Goal: Task Accomplishment & Management: Manage account settings

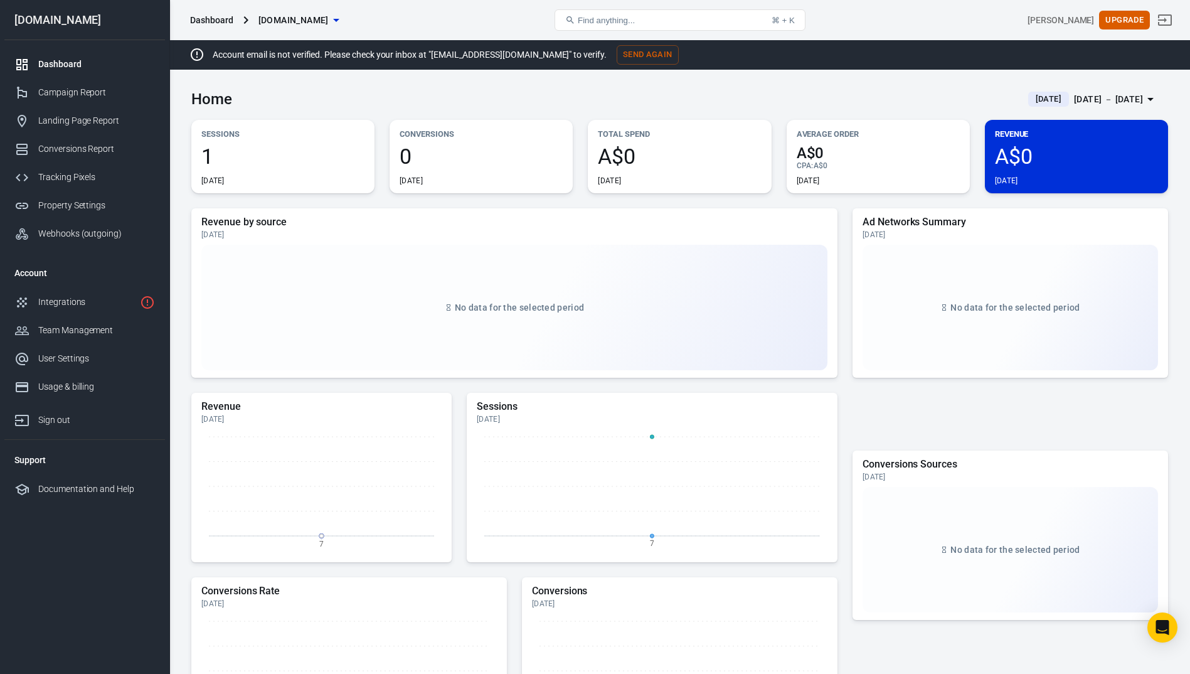
click at [231, 139] on p "Sessions" at bounding box center [282, 133] width 163 height 13
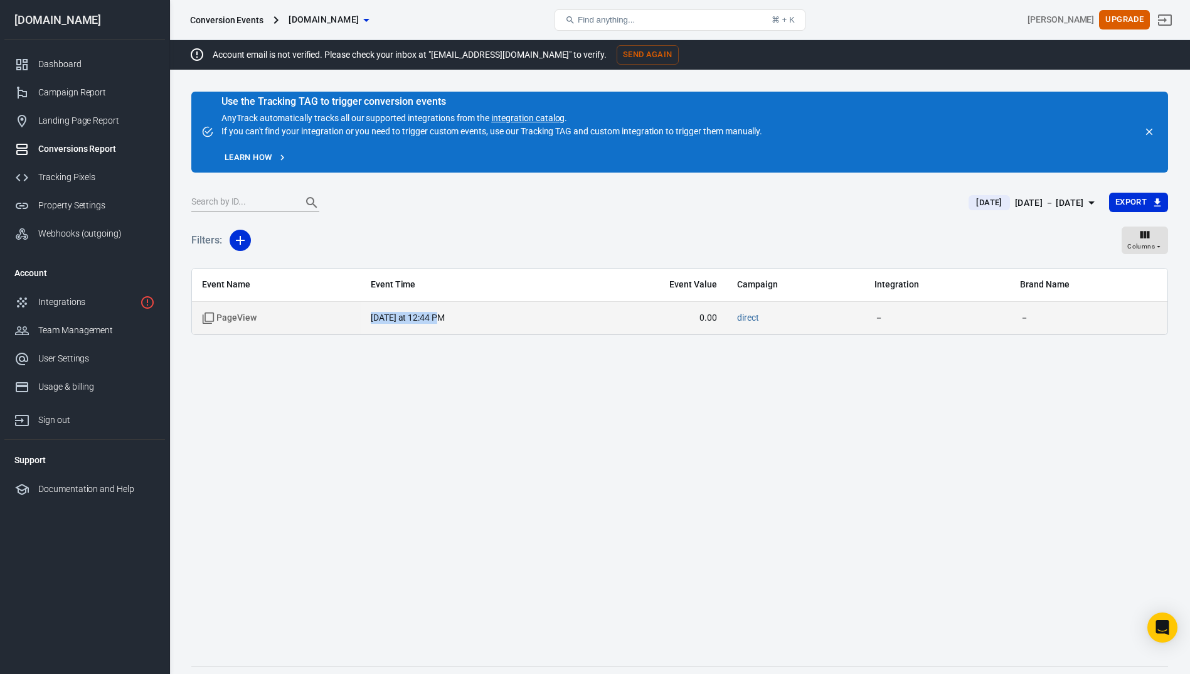
drag, startPoint x: 372, startPoint y: 317, endPoint x: 457, endPoint y: 316, distance: 85.3
click at [457, 316] on td "today at 12:44 PM" at bounding box center [467, 318] width 213 height 33
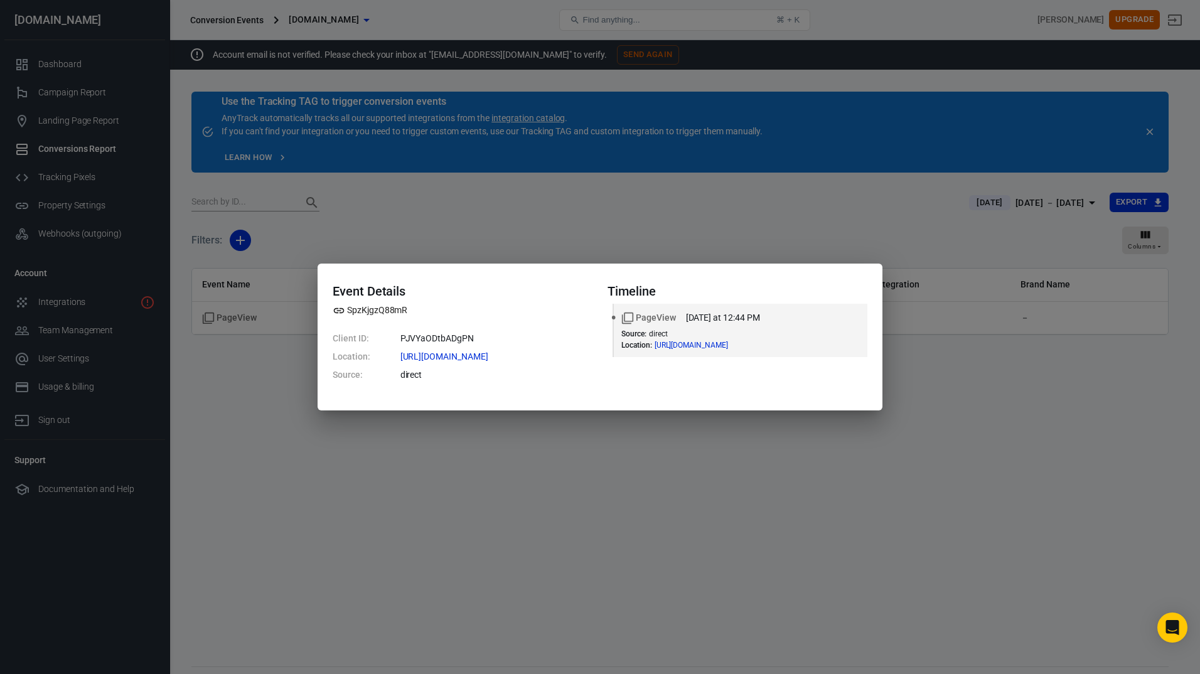
click at [465, 444] on div "Event Details SpzKjgzQ88mR Client ID: PJVYaODtbADgPN Location: https://thetrust…" at bounding box center [600, 337] width 1200 height 674
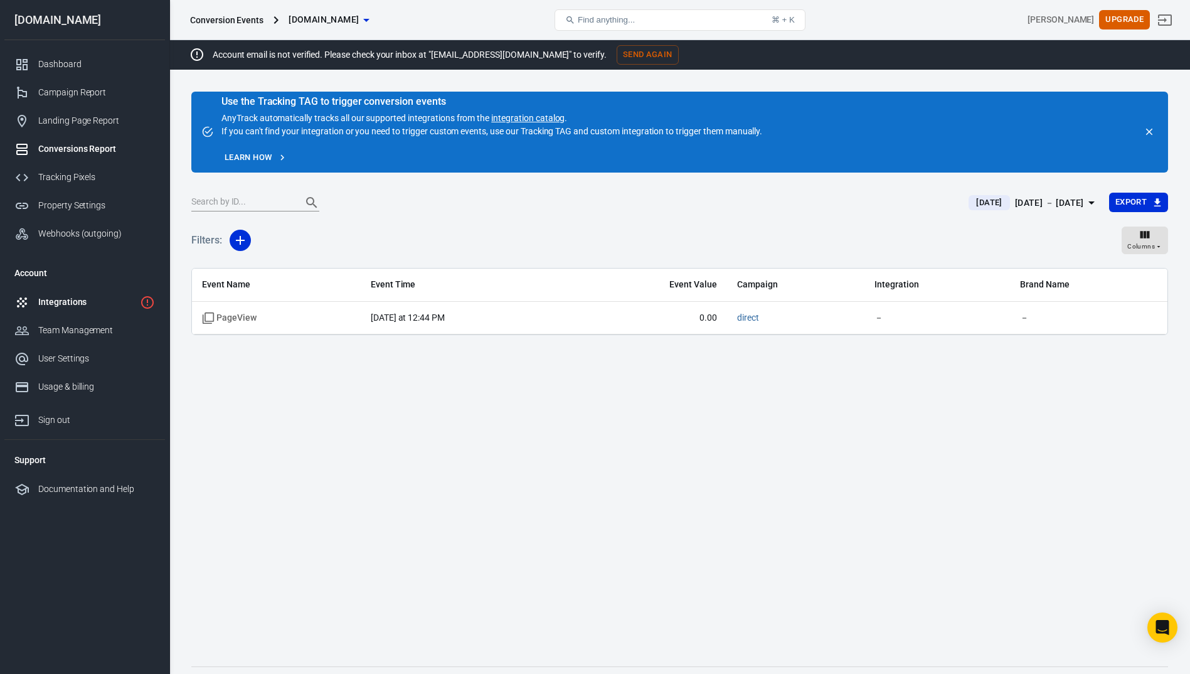
click at [68, 307] on div "Integrations" at bounding box center [86, 302] width 97 height 13
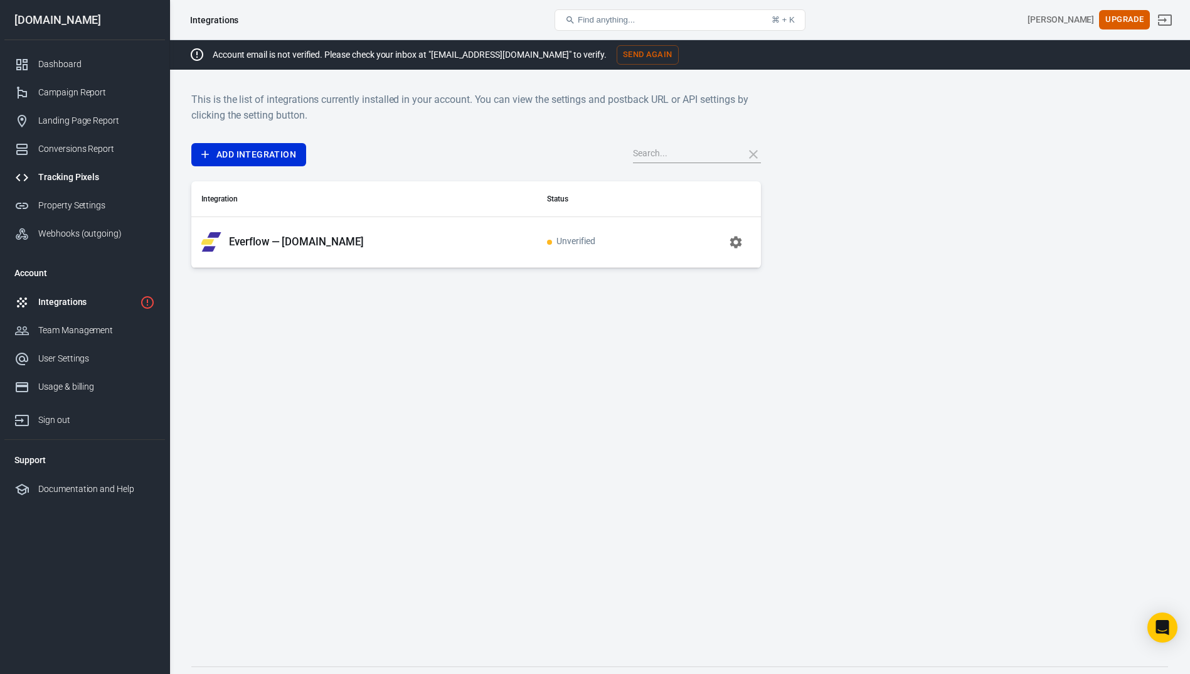
click at [75, 180] on div "Tracking Pixels" at bounding box center [96, 177] width 117 height 13
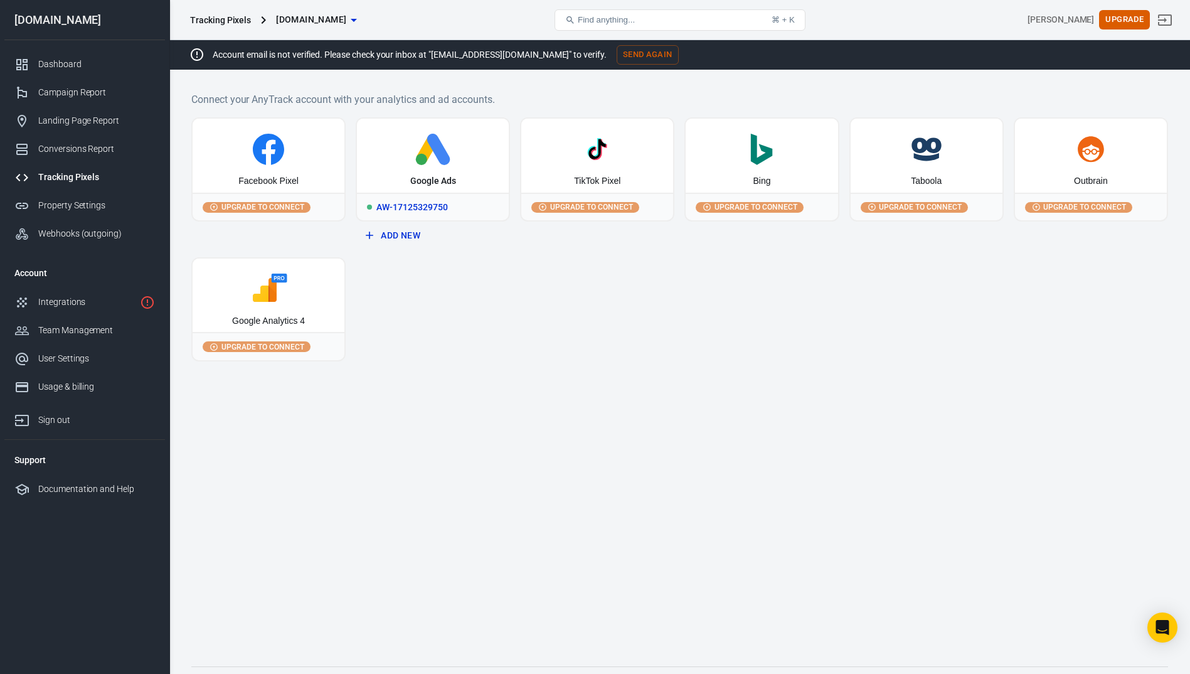
click at [411, 208] on div "AW-17125329750" at bounding box center [433, 207] width 152 height 28
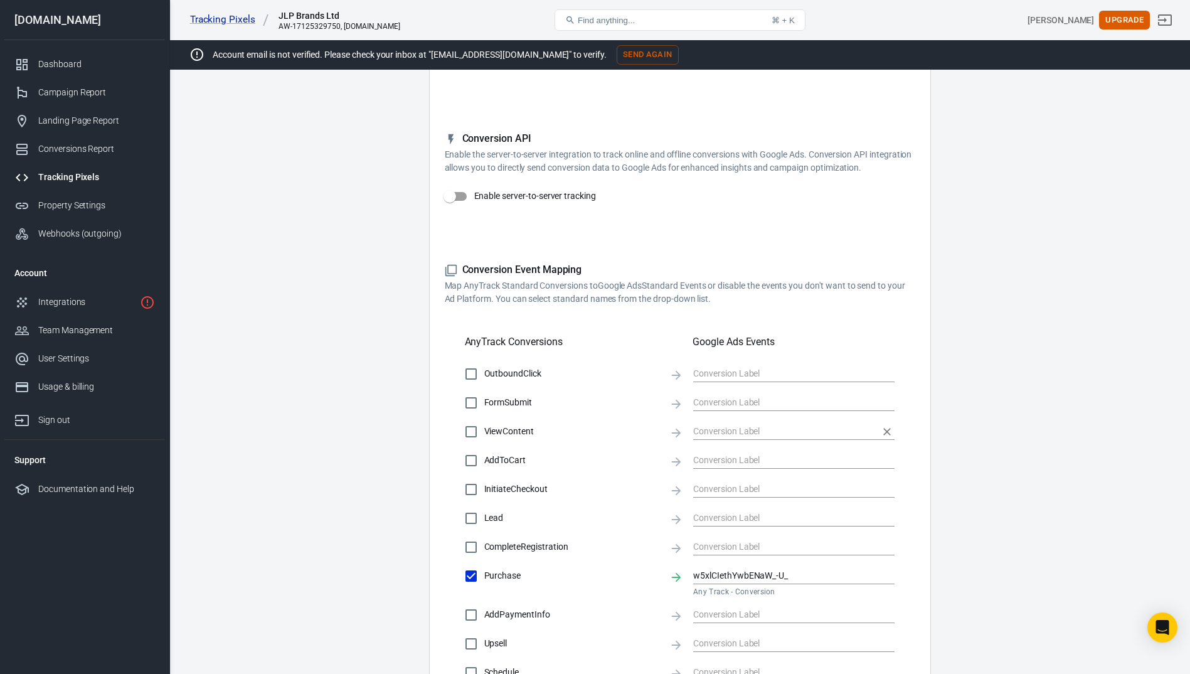
scroll to position [188, 0]
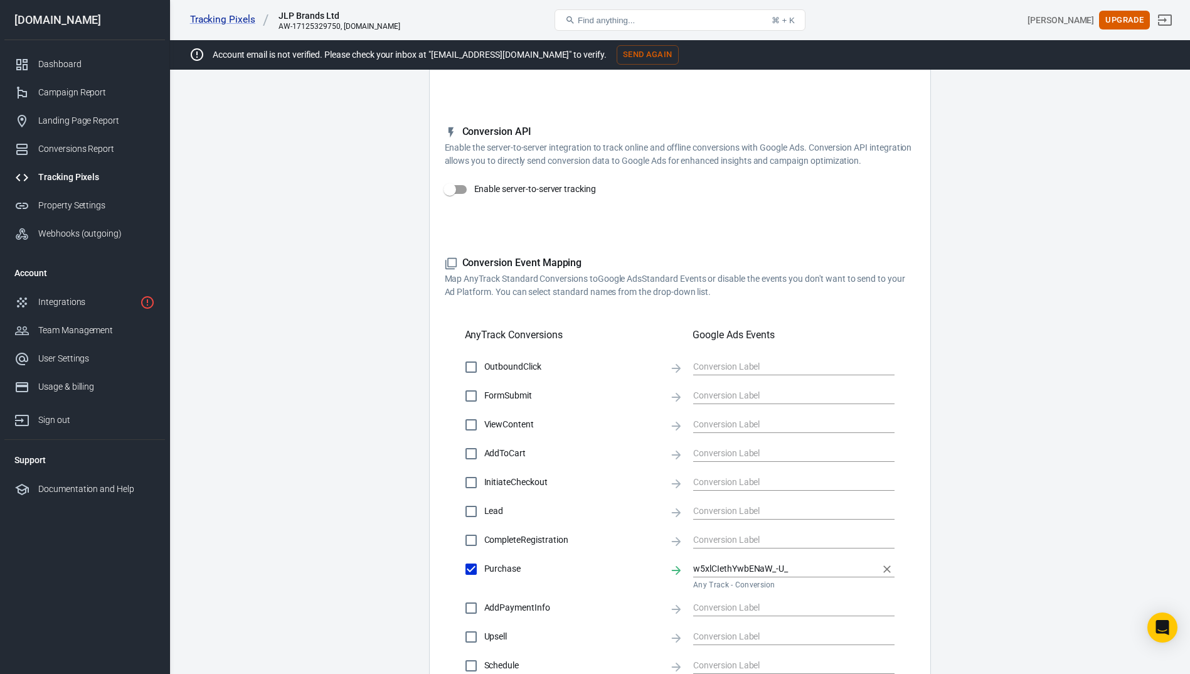
click at [744, 568] on input "w5xlCIethYwbENaW_-U_" at bounding box center [784, 569] width 183 height 16
click at [750, 589] on div "w5xlCIethYwbENaW_-U_ Any Track - Conversion" at bounding box center [750, 599] width 95 height 26
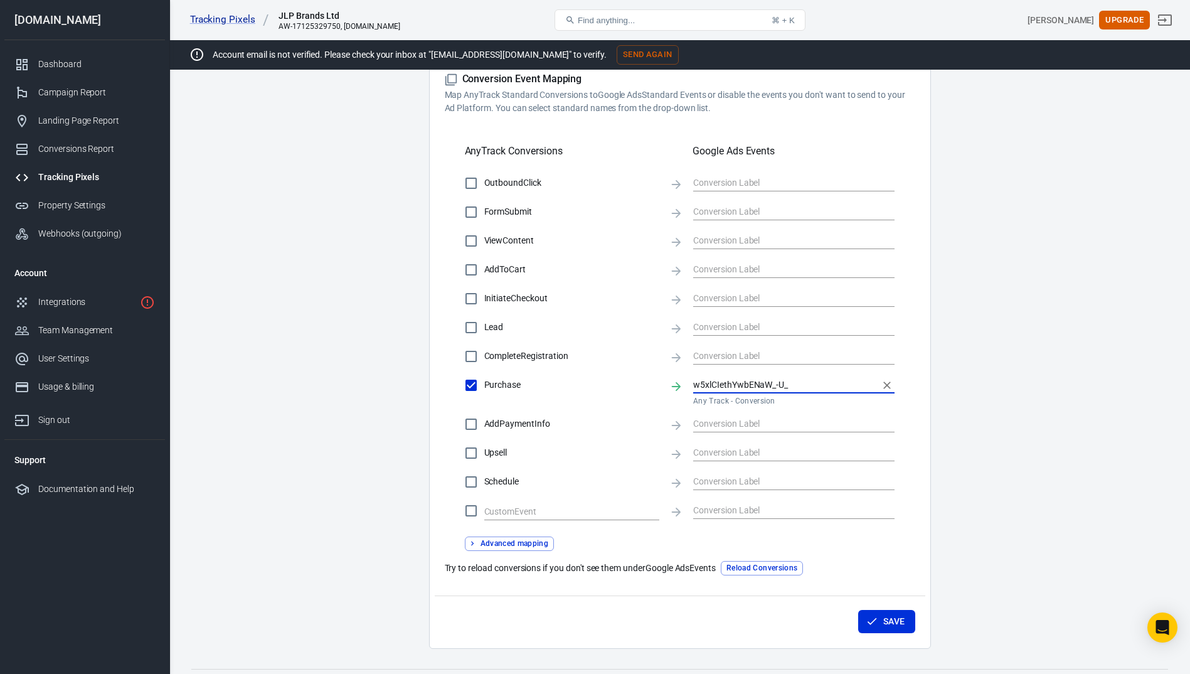
scroll to position [401, 0]
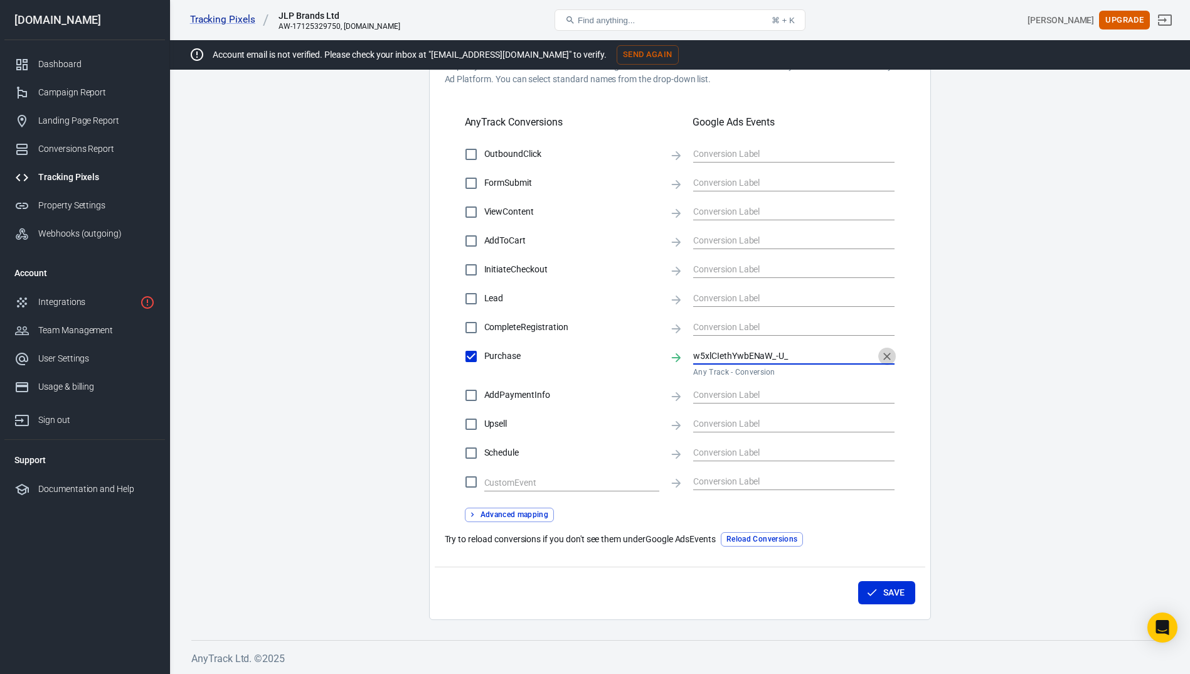
click at [887, 354] on icon "Clear" at bounding box center [887, 356] width 13 height 13
checkbox input "false"
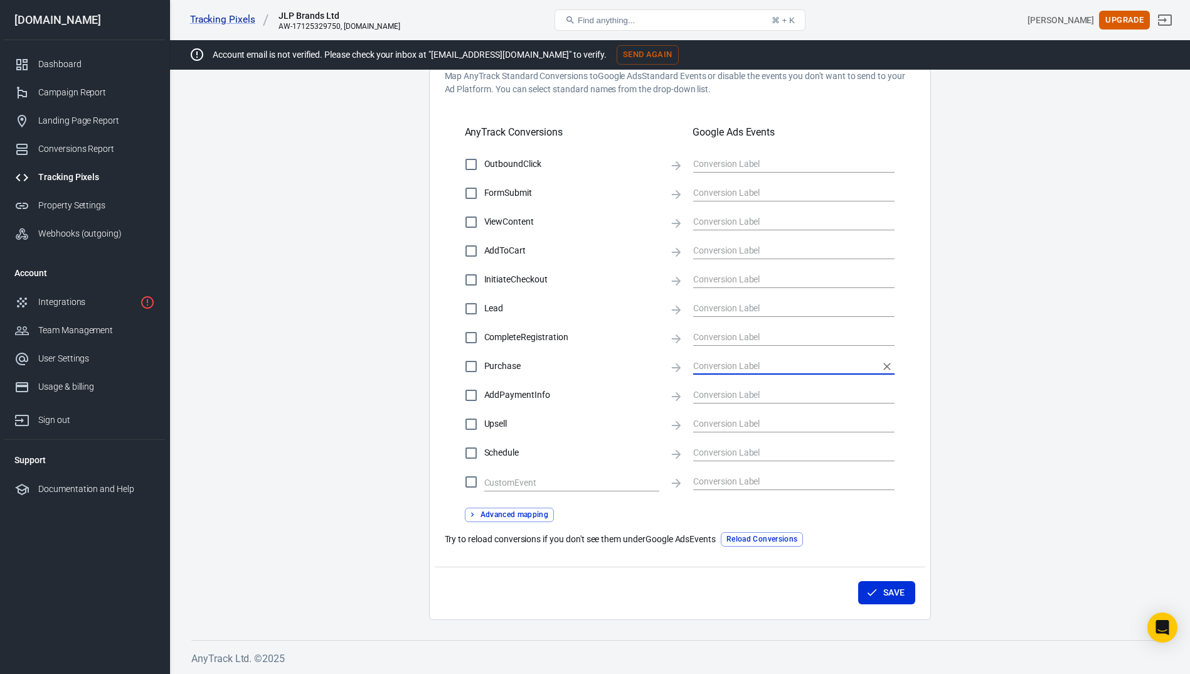
click at [732, 365] on input "text" at bounding box center [784, 366] width 183 height 16
click at [769, 538] on button "Reload Conversions" at bounding box center [762, 539] width 82 height 14
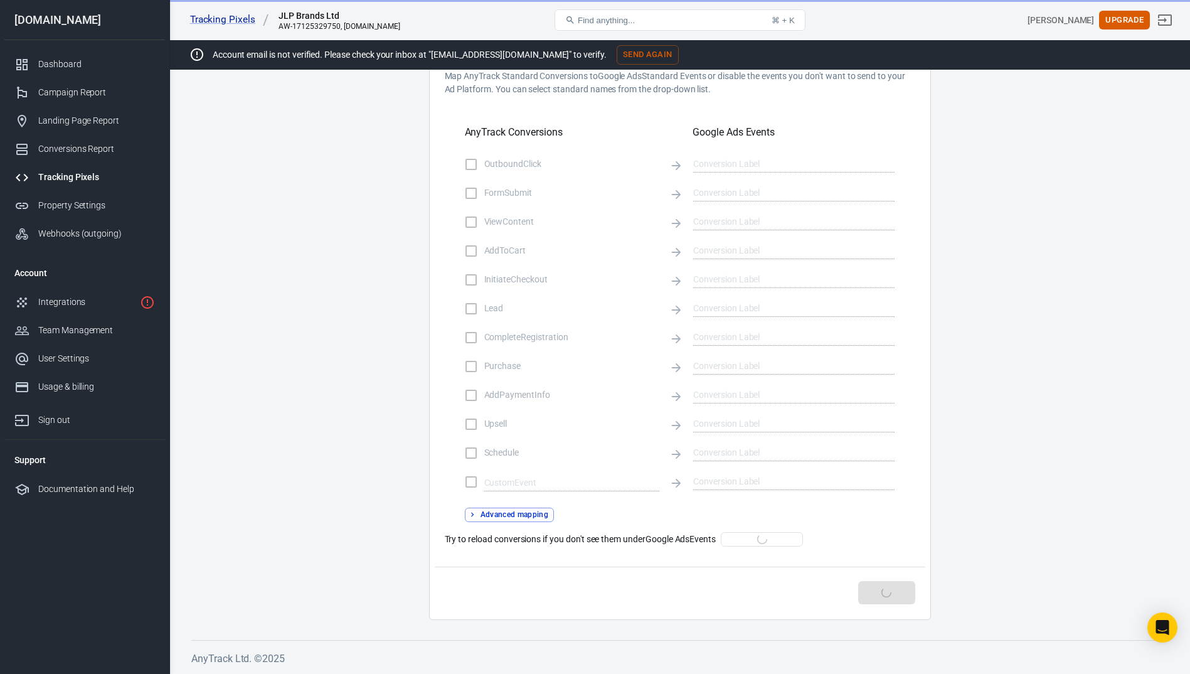
checkbox input "true"
type input "w5xlCIethYwbENaW_-U_"
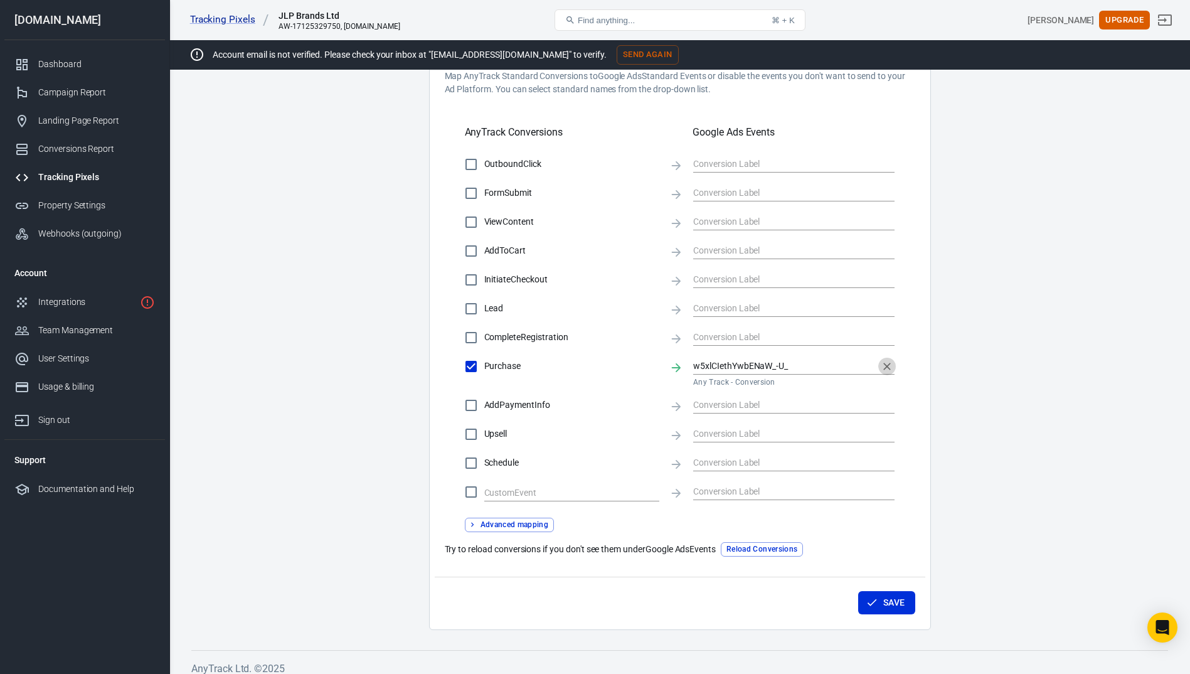
click at [885, 371] on icon "Clear" at bounding box center [887, 366] width 13 height 13
checkbox input "false"
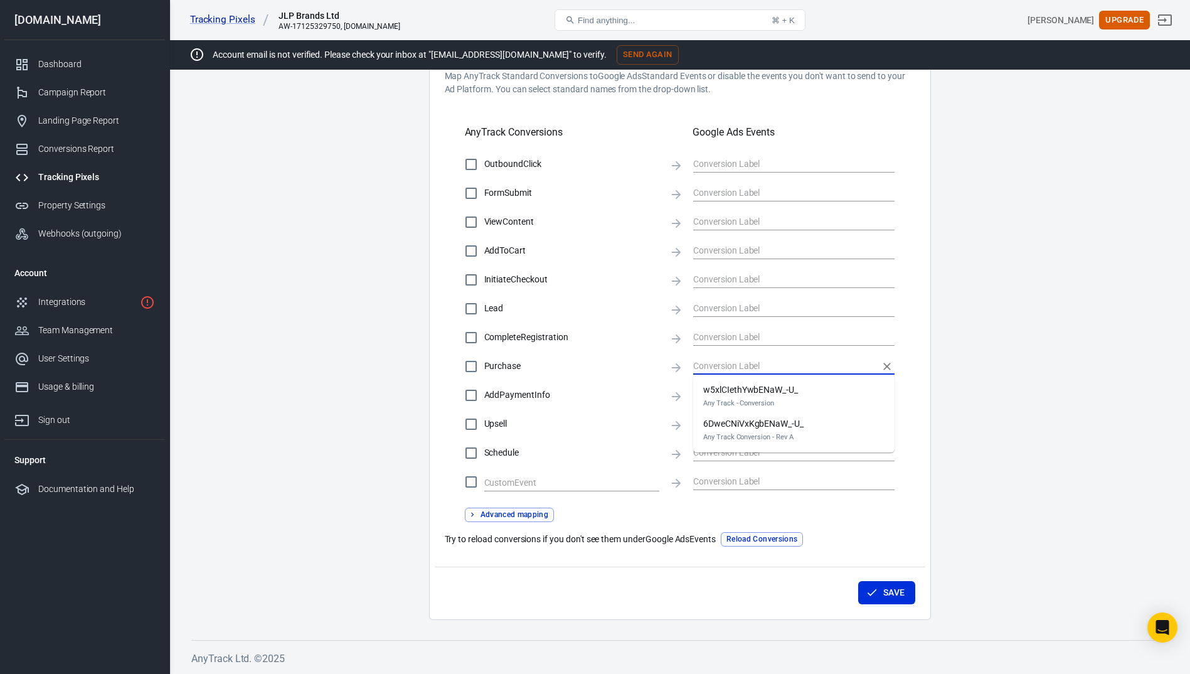
click at [774, 365] on input "text" at bounding box center [784, 366] width 183 height 16
click at [757, 431] on em "Any Track Conversion - Rev A" at bounding box center [753, 436] width 100 height 13
checkbox input "true"
type input "6DweCNiVxKgbENaW_-U_"
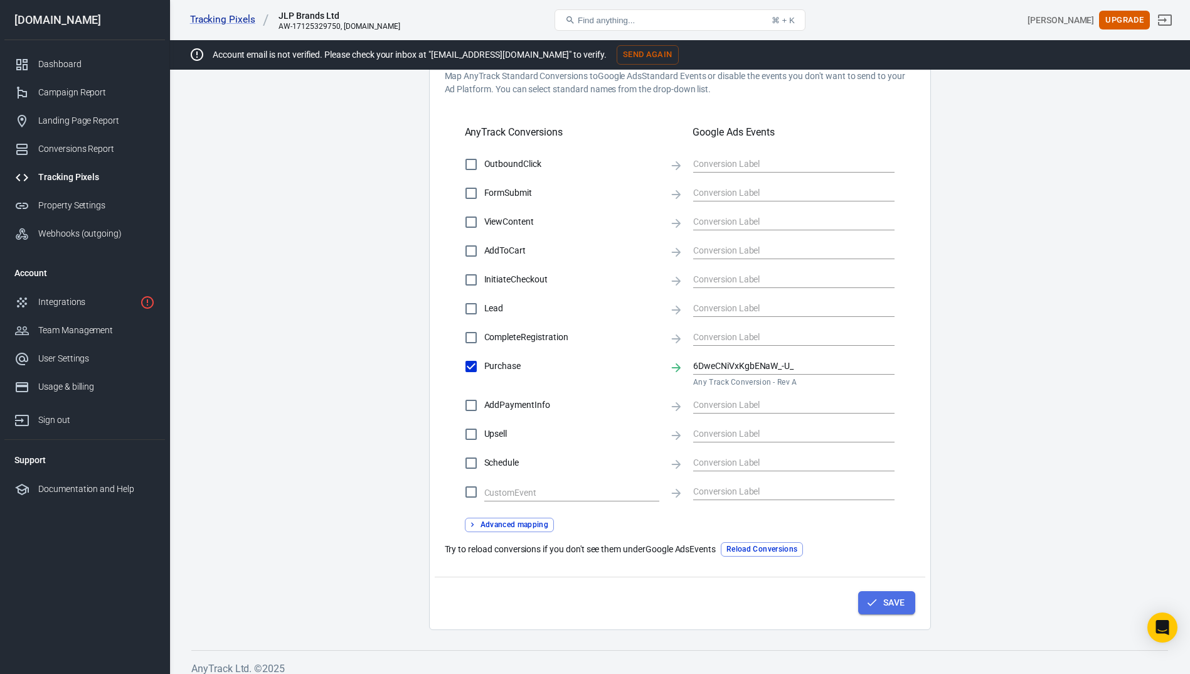
click at [890, 601] on button "Save" at bounding box center [886, 602] width 57 height 23
click at [870, 608] on icon "button" at bounding box center [872, 602] width 13 height 13
click at [889, 600] on button "Save" at bounding box center [886, 602] width 57 height 23
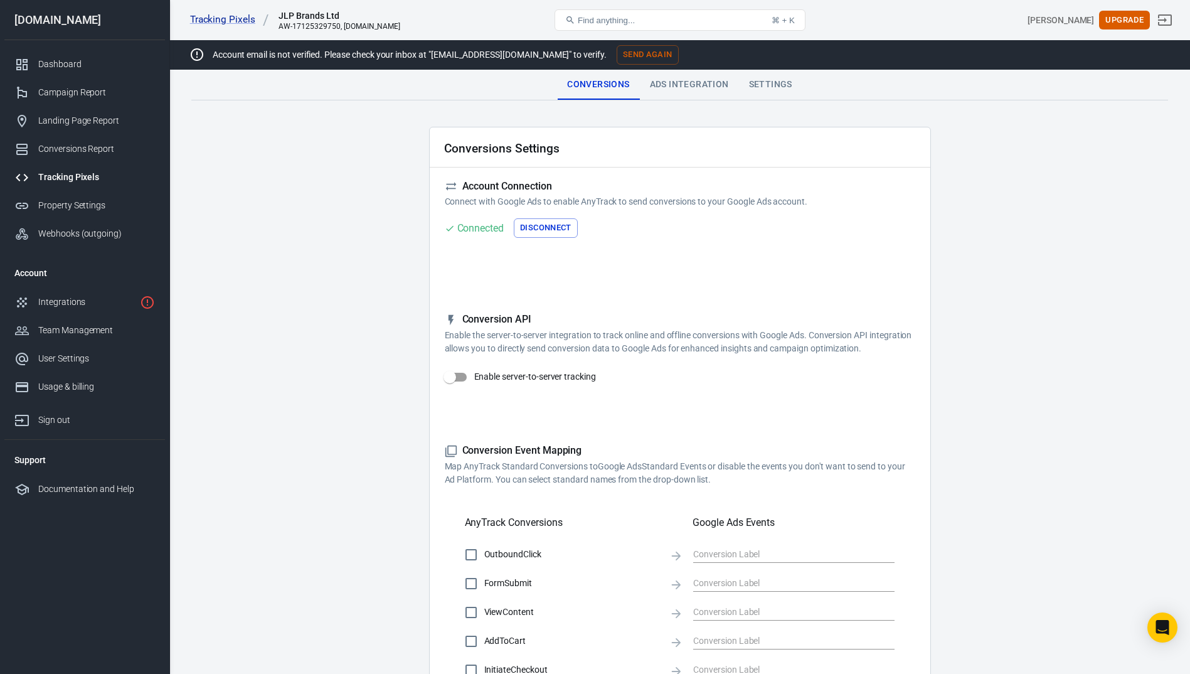
scroll to position [0, 0]
click at [693, 85] on div "Ads Integration" at bounding box center [689, 85] width 99 height 30
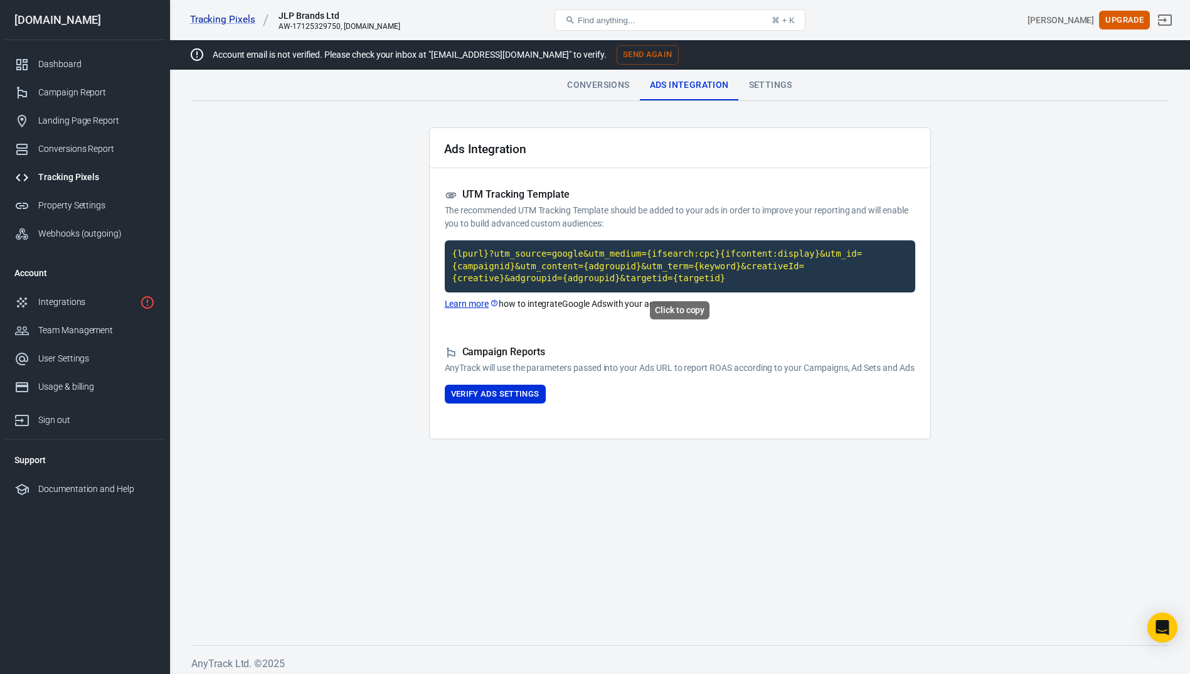
click at [485, 263] on code "{lpurl}?utm_source=google&utm_medium={ifsearch:cpc}{ifcontent:display}&utm_id={…" at bounding box center [680, 266] width 471 height 52
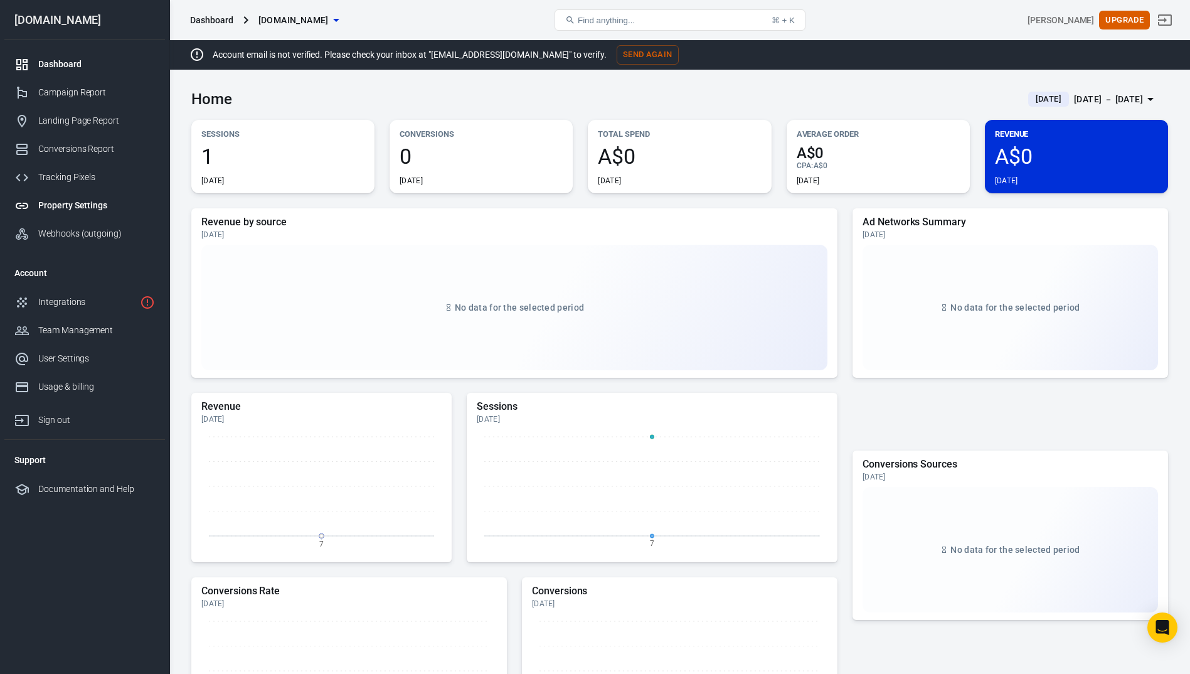
click at [94, 207] on div "Property Settings" at bounding box center [96, 205] width 117 height 13
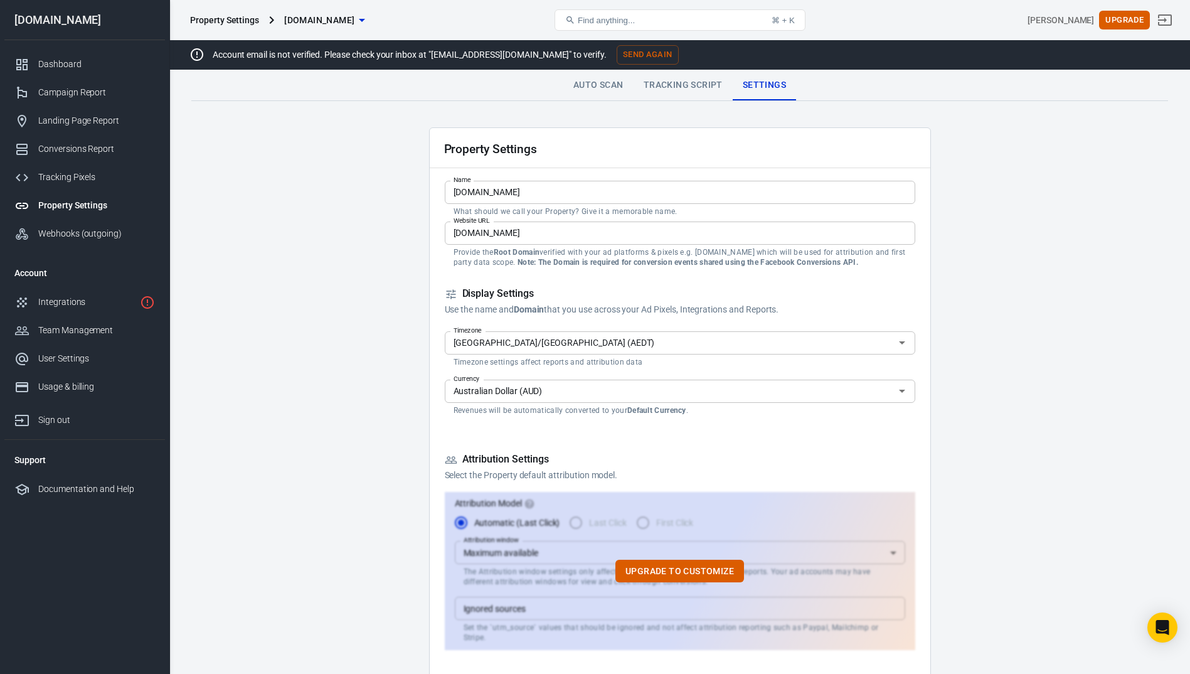
click at [674, 79] on link "Tracking Script" at bounding box center [683, 85] width 99 height 30
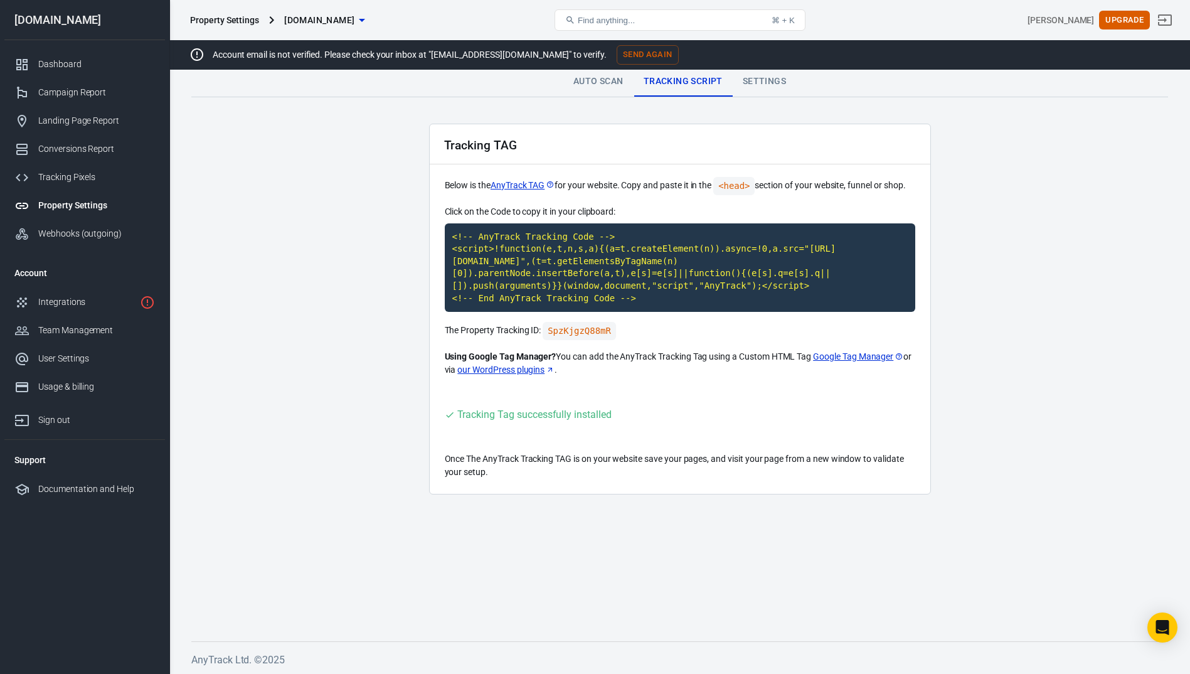
scroll to position [5, 0]
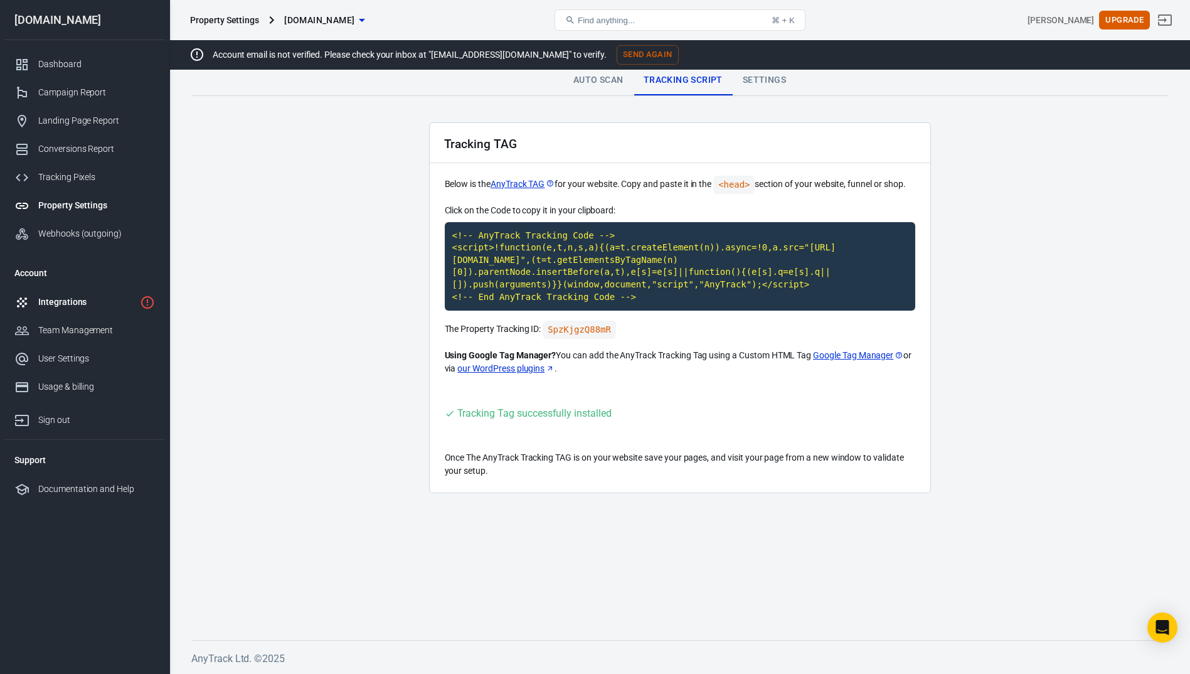
click at [83, 301] on div "Integrations" at bounding box center [86, 302] width 97 height 13
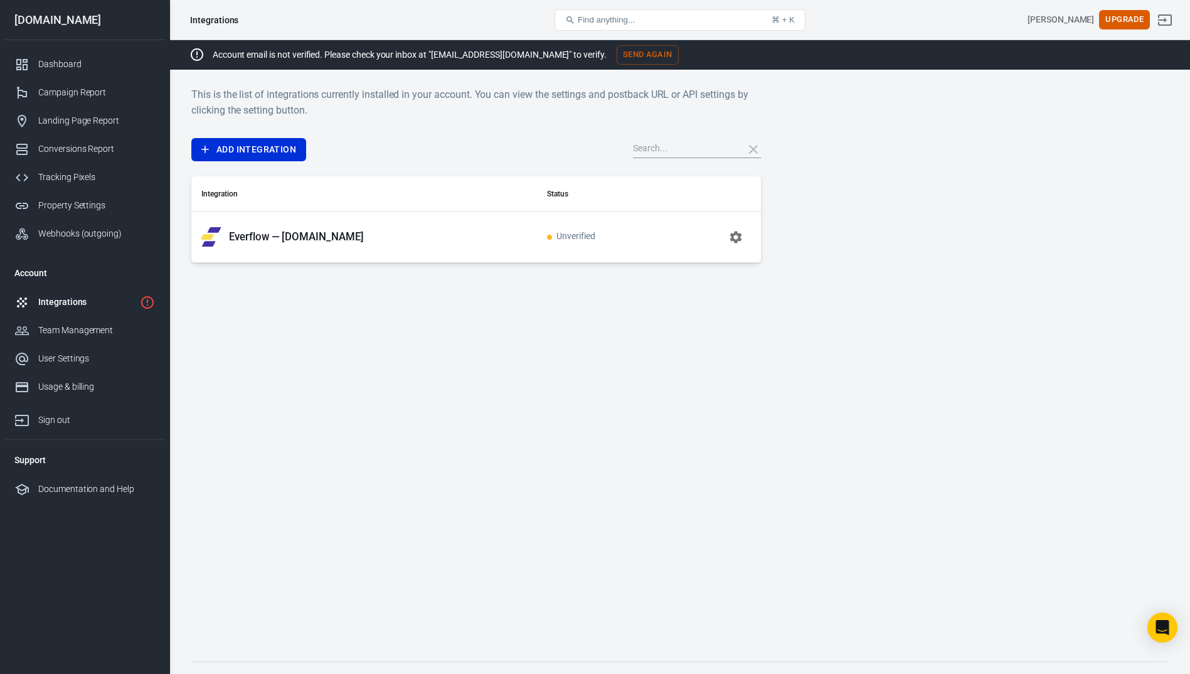
click at [361, 240] on p "Everflow — thetrustedshopper.com" at bounding box center [296, 236] width 135 height 13
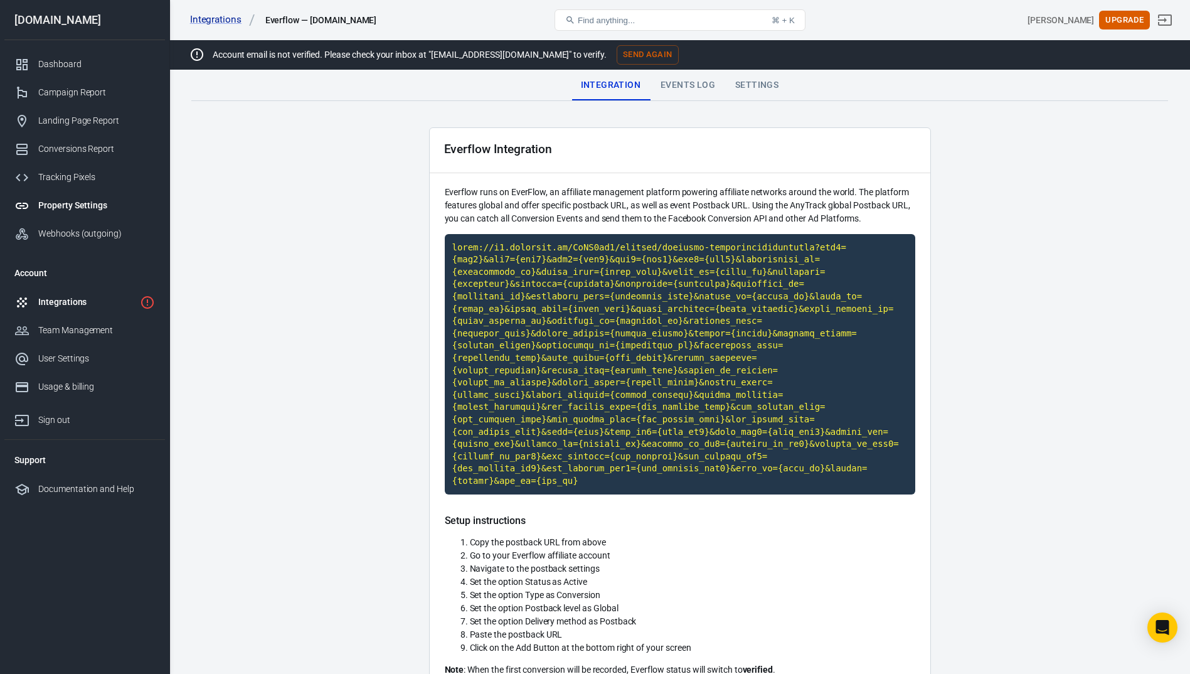
click at [92, 205] on div "Property Settings" at bounding box center [96, 205] width 117 height 13
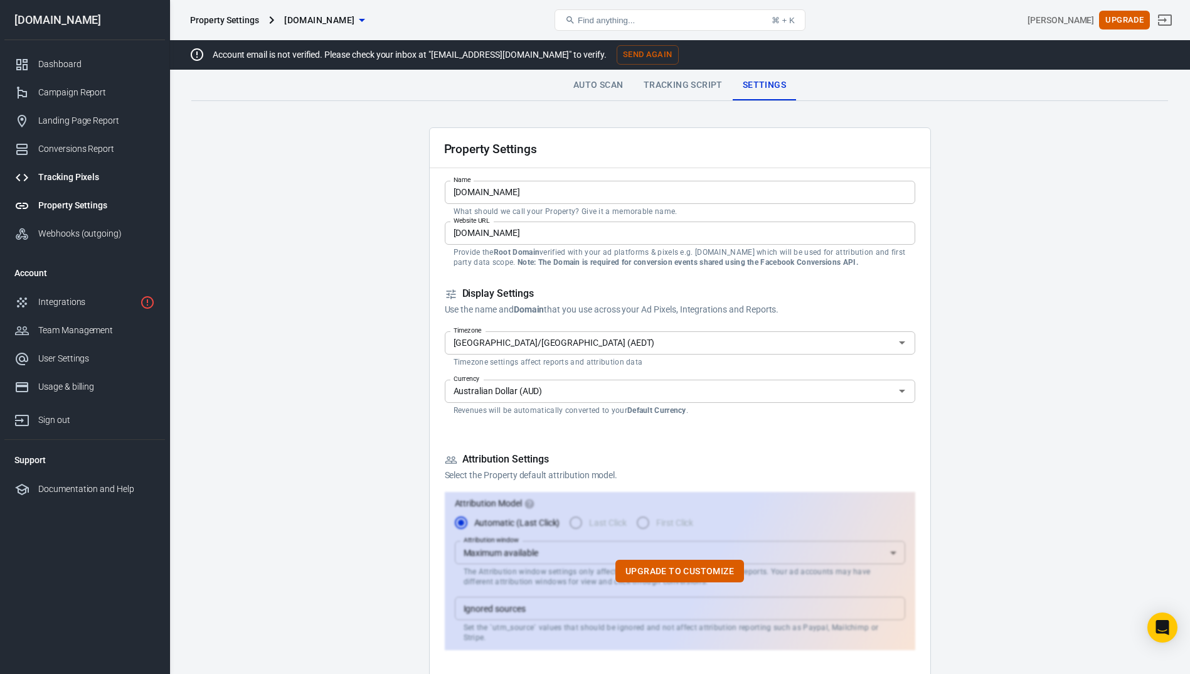
click at [92, 175] on div "Tracking Pixels" at bounding box center [96, 177] width 117 height 13
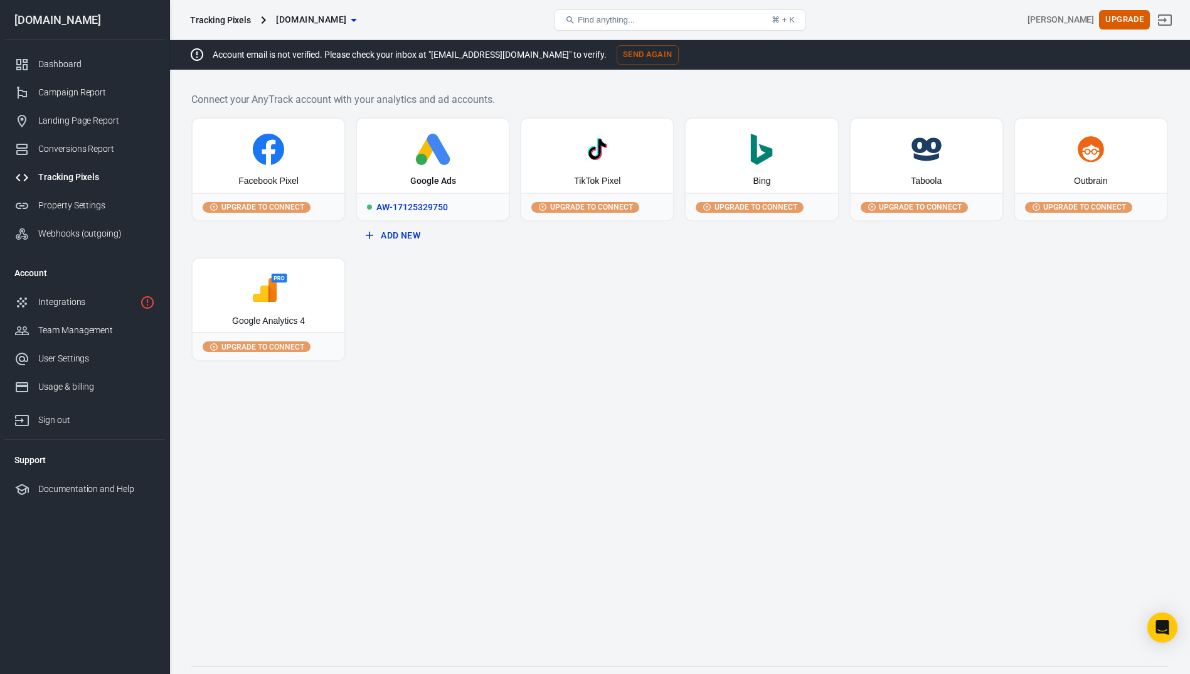
click at [414, 201] on div "AW-17125329750" at bounding box center [433, 207] width 152 height 28
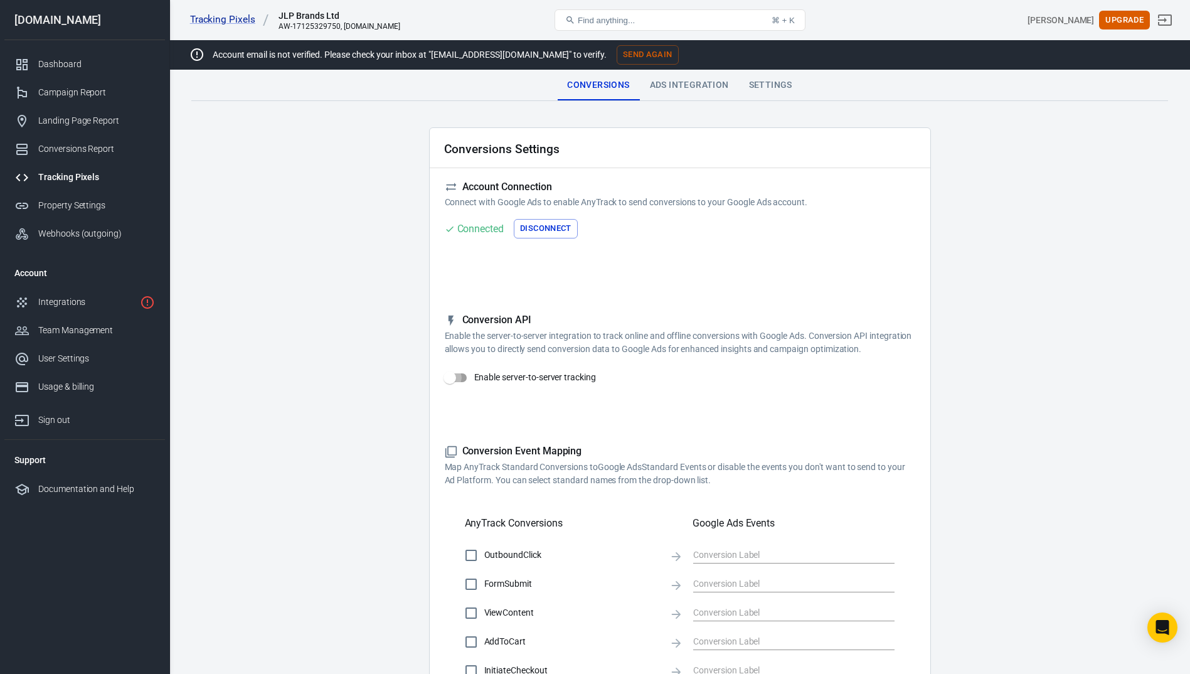
click at [458, 377] on input "Enable server-to-server tracking" at bounding box center [450, 378] width 72 height 24
checkbox input "false"
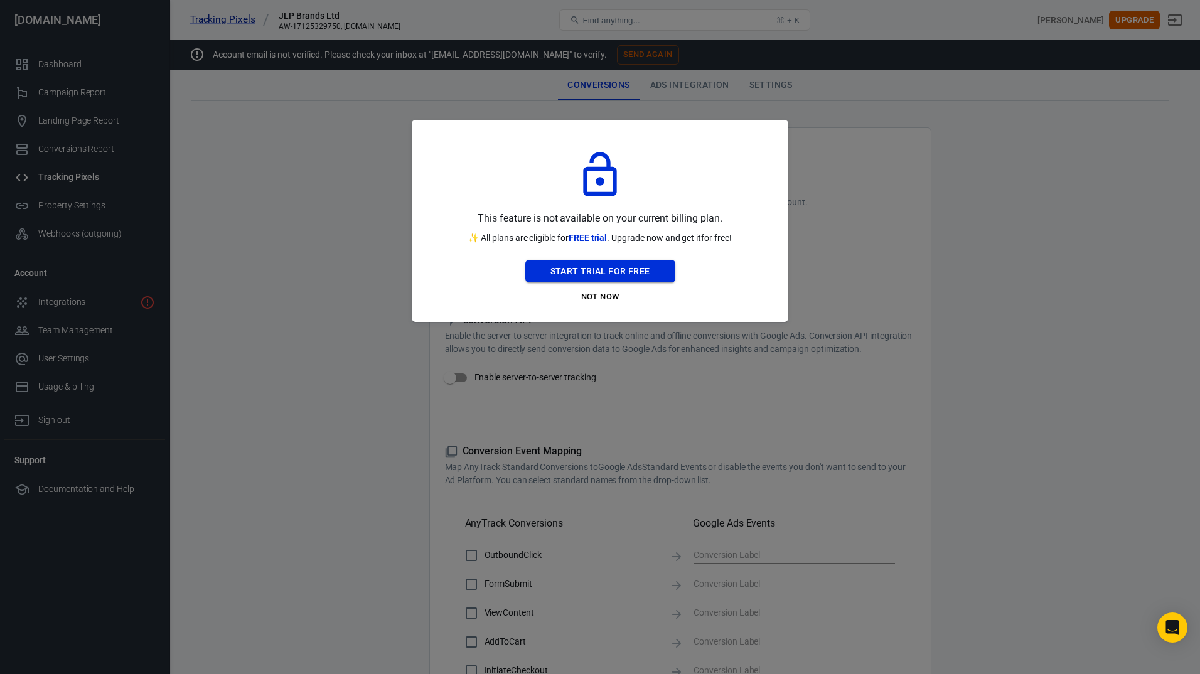
click at [587, 273] on button "Start Trial For Free" at bounding box center [600, 271] width 150 height 23
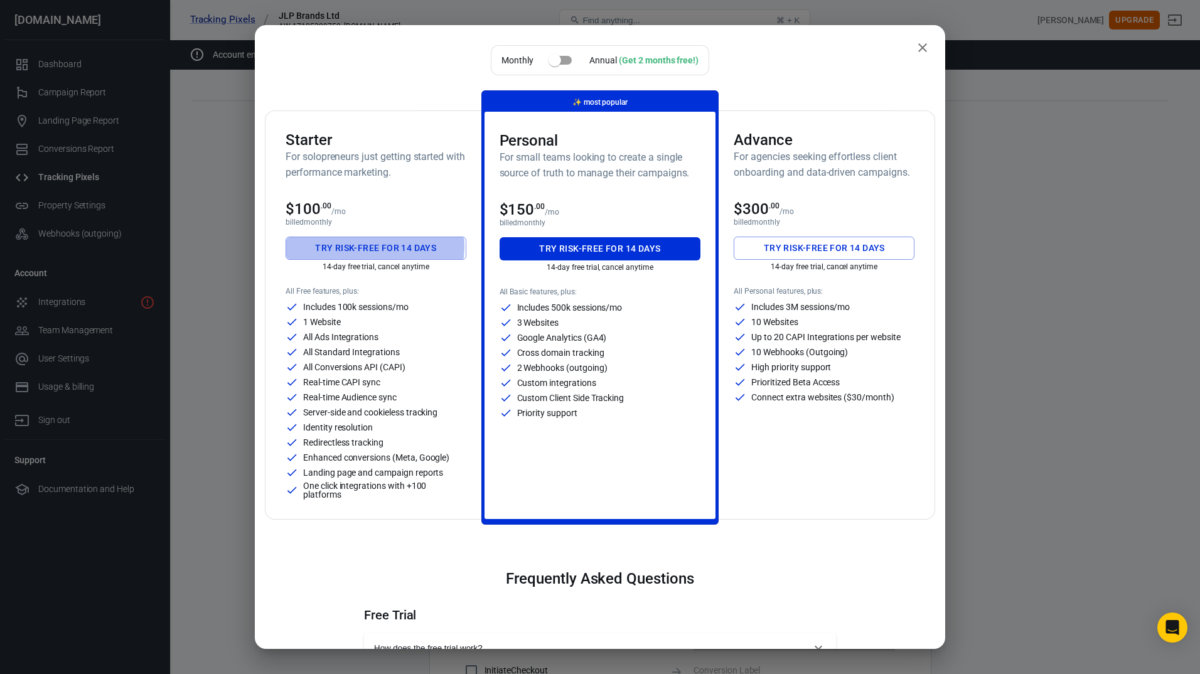
click at [363, 246] on button "Try risk-free for 14 days" at bounding box center [376, 248] width 181 height 23
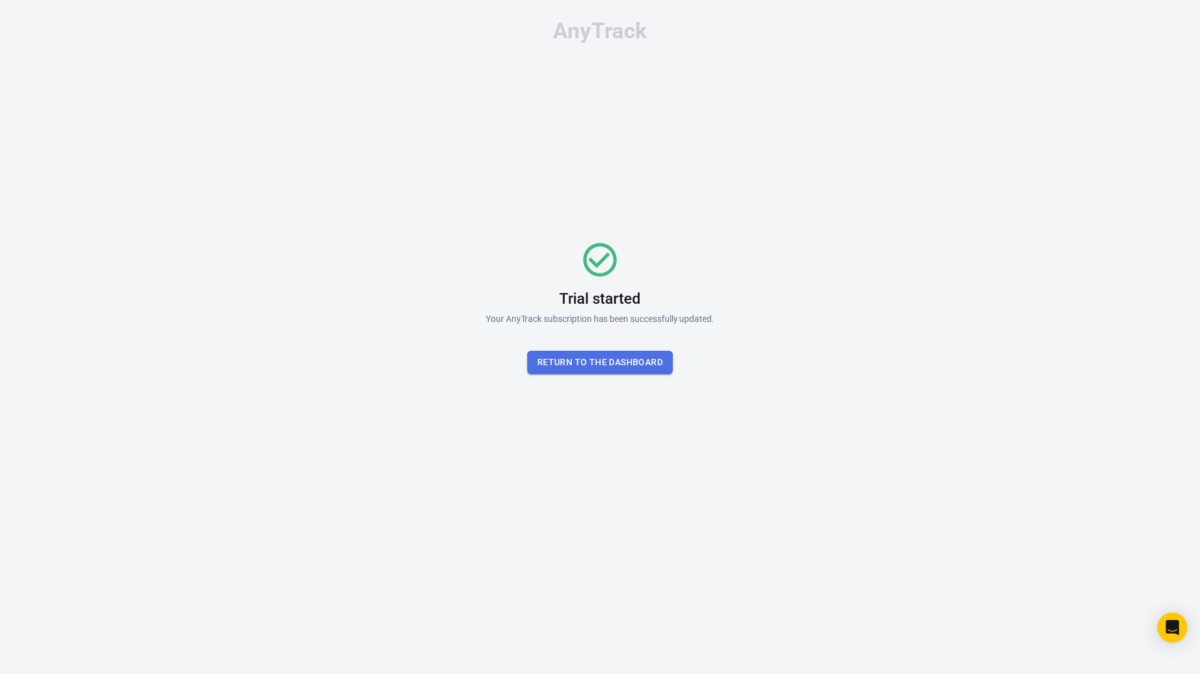
click at [615, 358] on button "Return To the dashboard" at bounding box center [600, 362] width 146 height 23
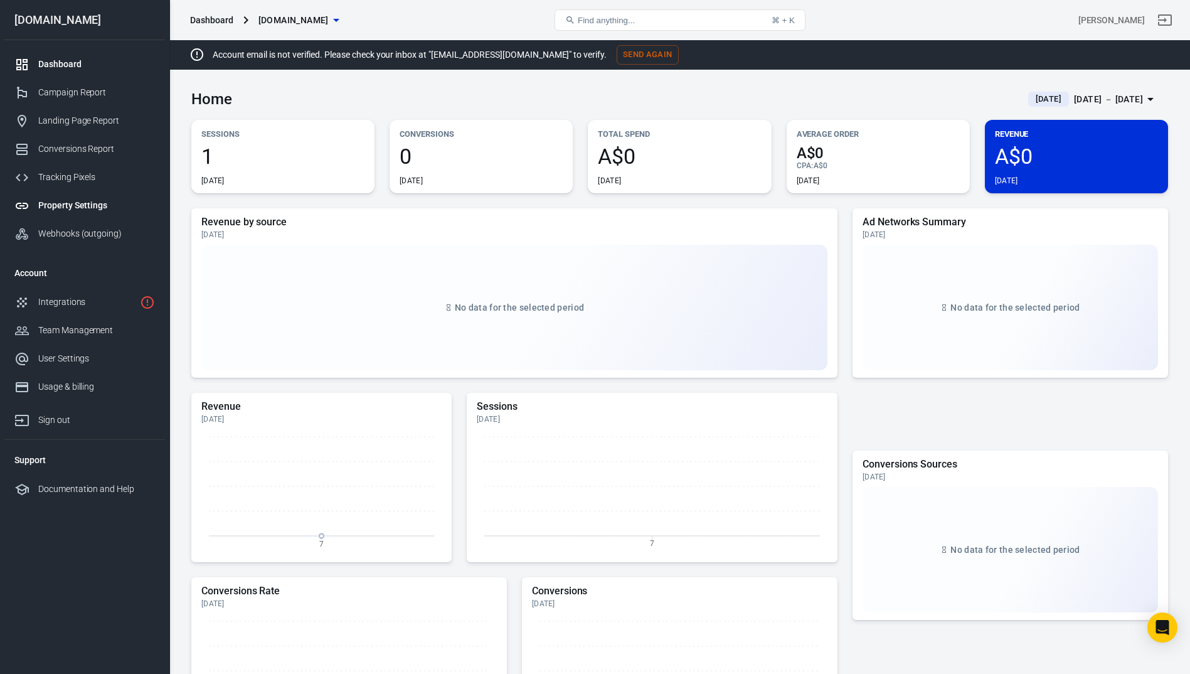
click at [90, 202] on div "Property Settings" at bounding box center [96, 205] width 117 height 13
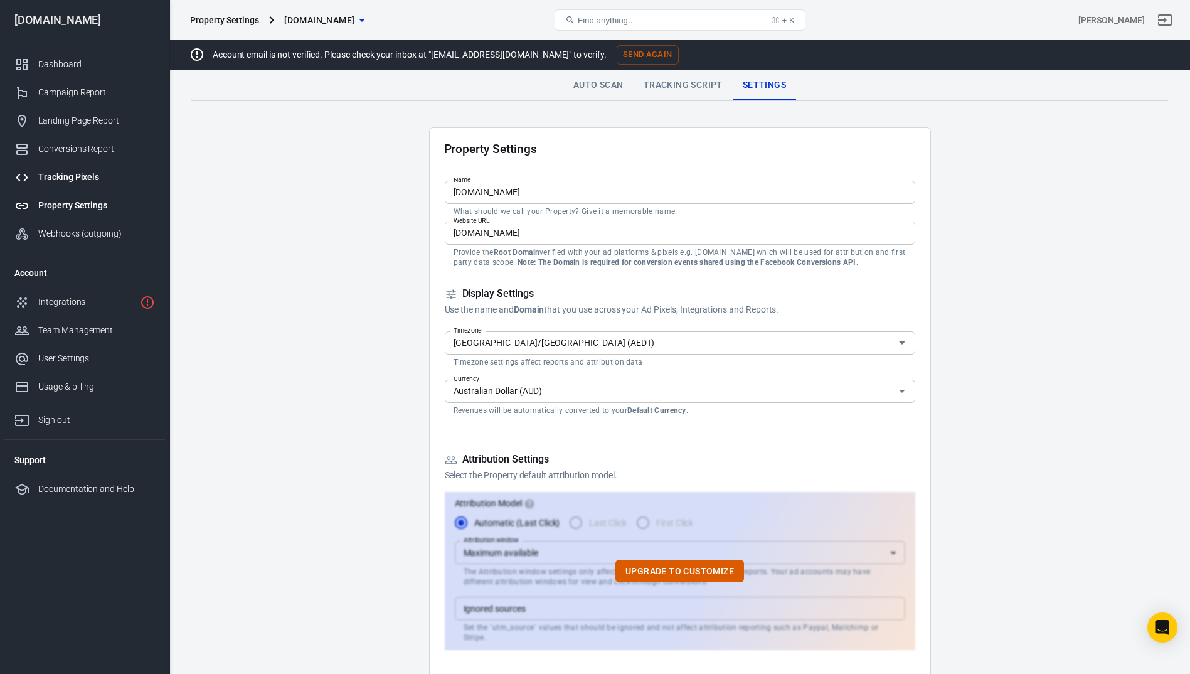
click at [76, 174] on div "Tracking Pixels" at bounding box center [96, 177] width 117 height 13
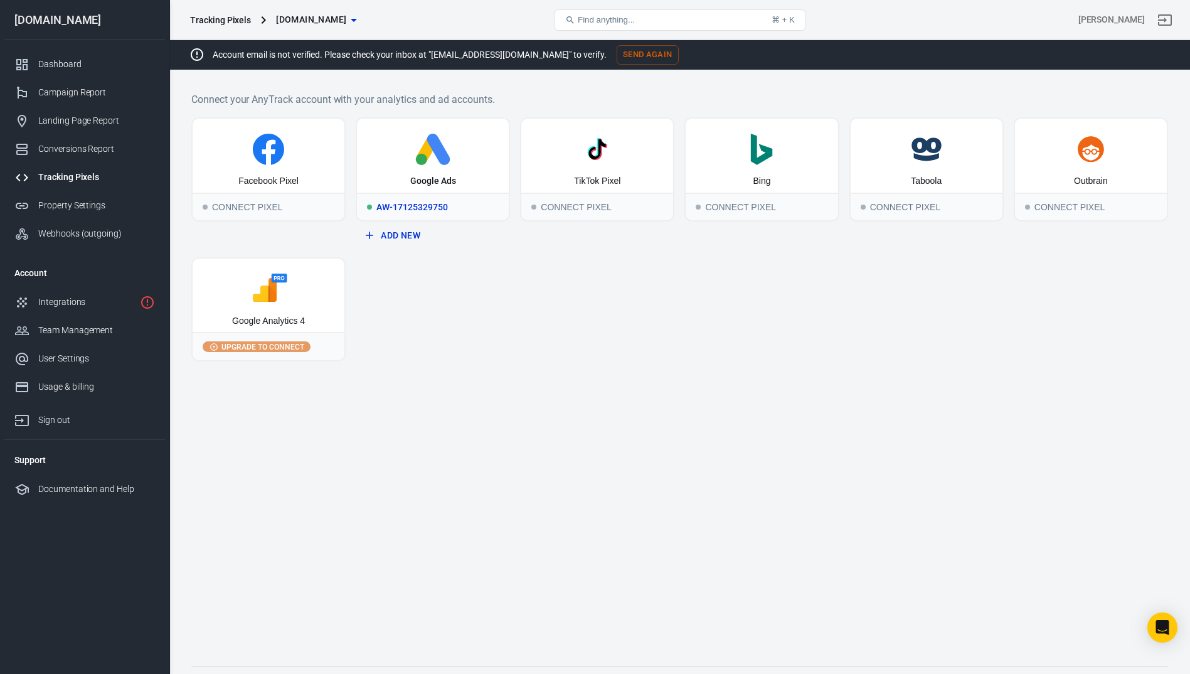
click at [431, 156] on icon at bounding box center [433, 149] width 142 height 31
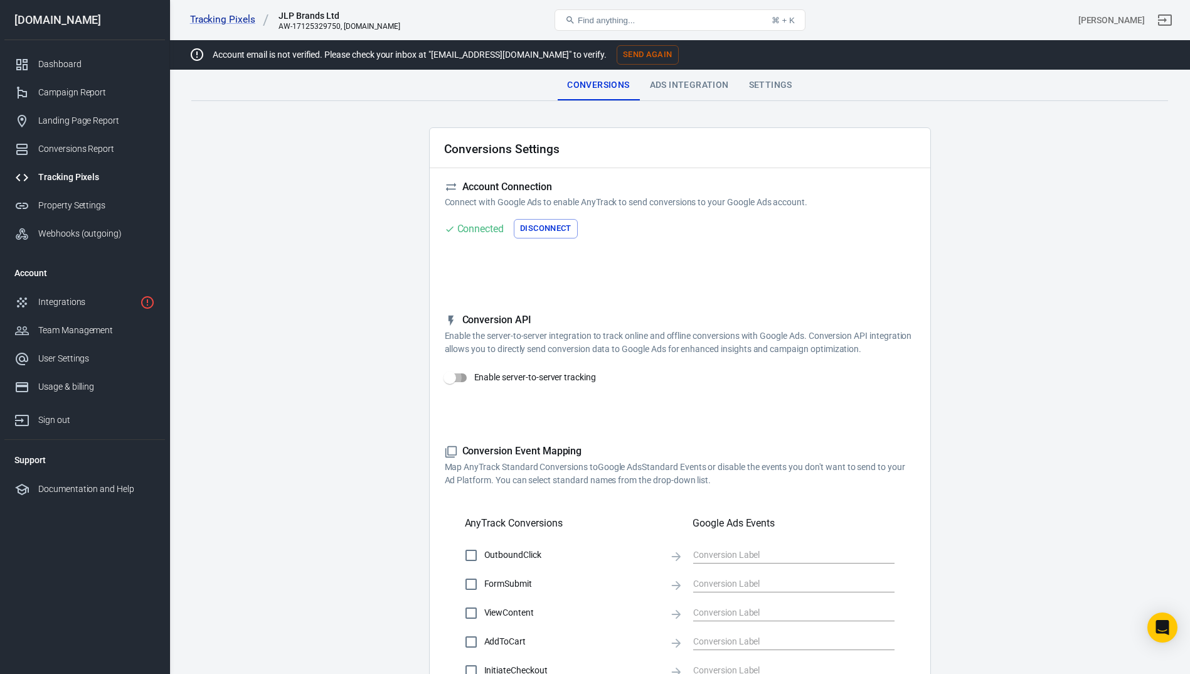
click at [451, 376] on input "Enable server-to-server tracking" at bounding box center [450, 378] width 72 height 24
checkbox input "true"
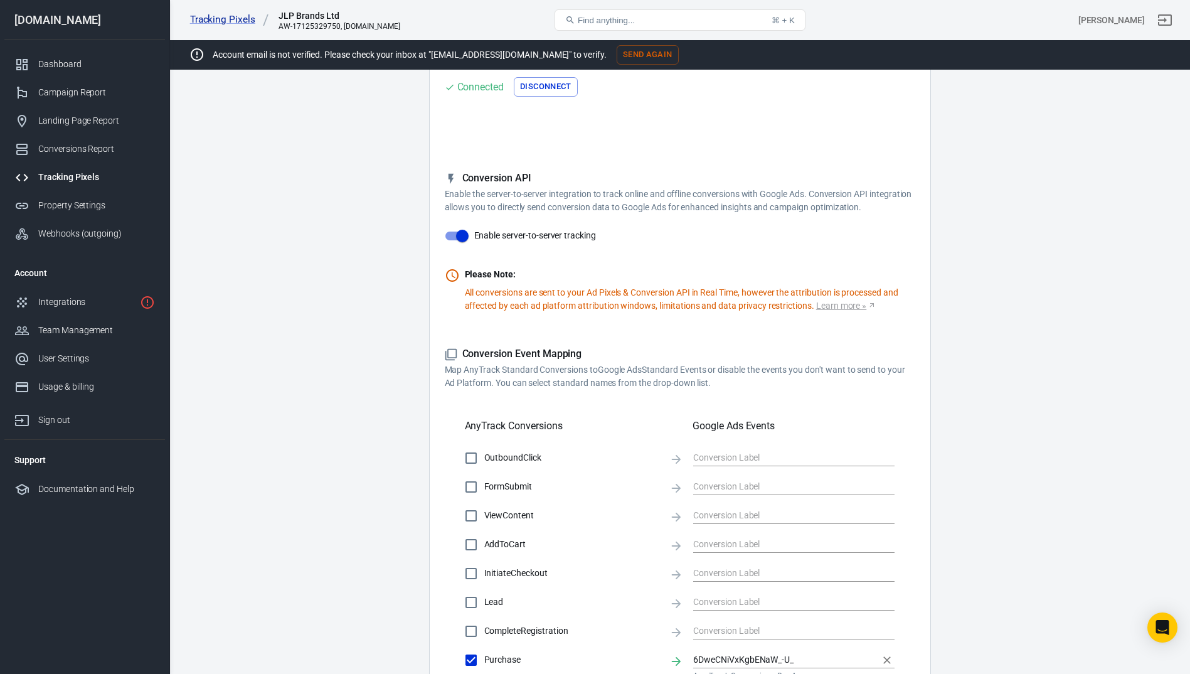
scroll to position [376, 0]
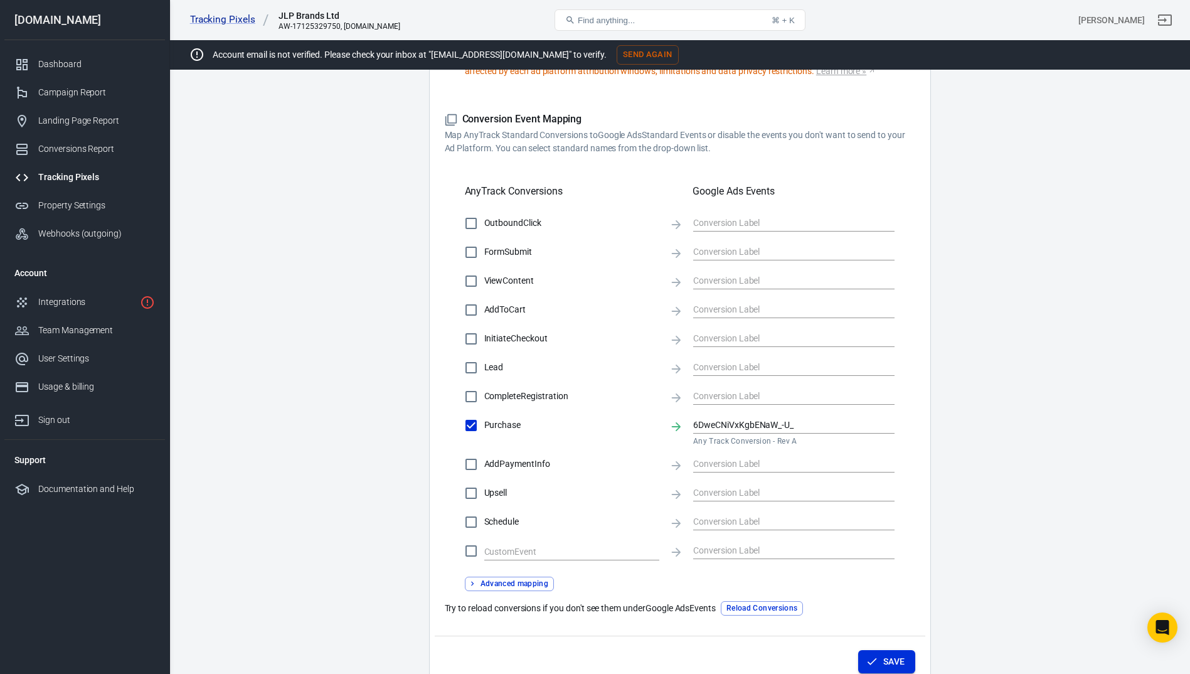
click at [888, 666] on button "Save" at bounding box center [886, 661] width 57 height 23
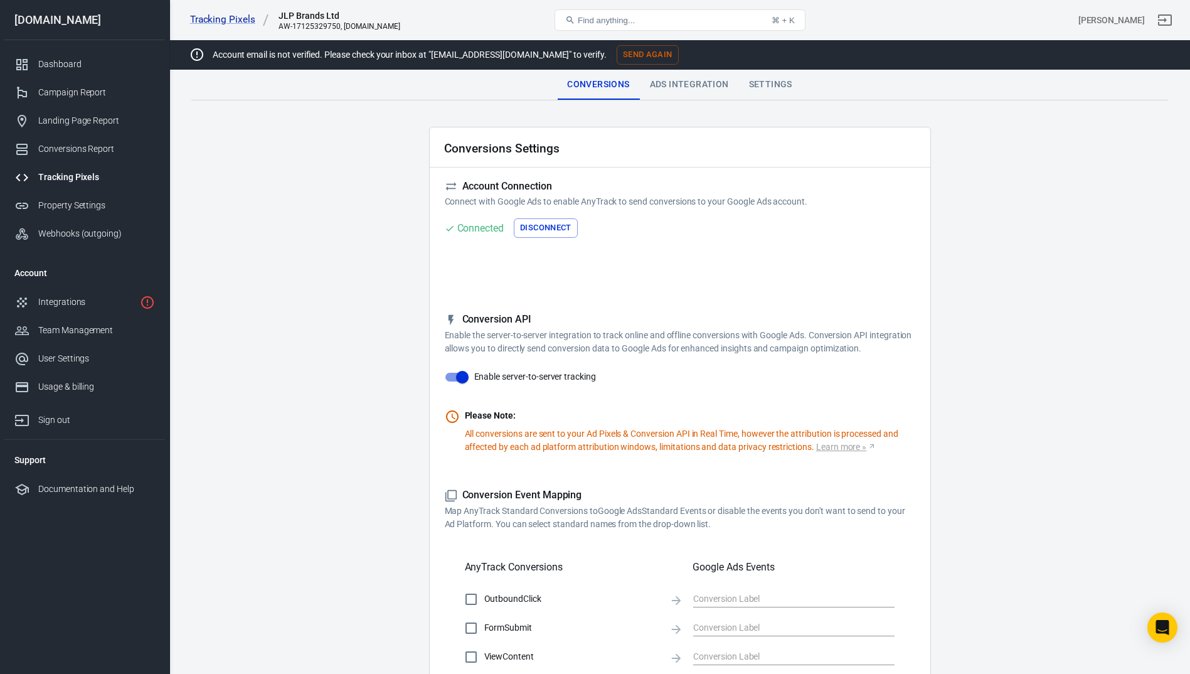
scroll to position [0, 0]
click at [697, 86] on div "Ads Integration" at bounding box center [689, 85] width 99 height 30
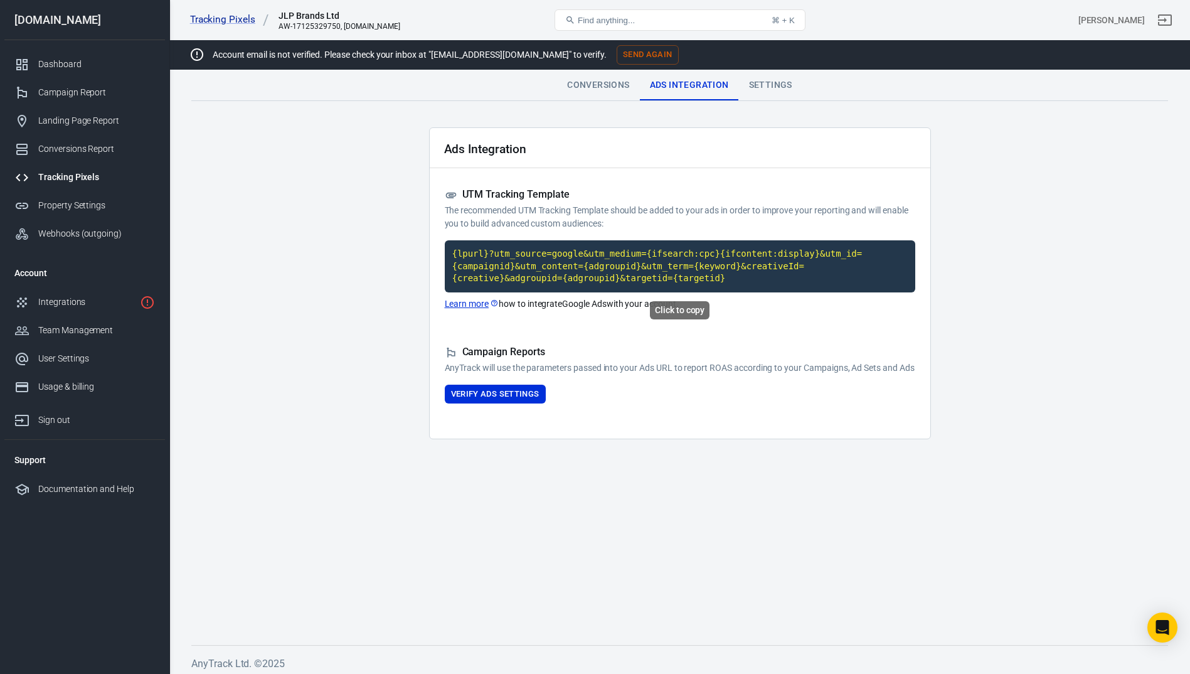
click at [505, 268] on code "{lpurl}?utm_source=google&utm_medium={ifsearch:cpc}{ifcontent:display}&utm_id={…" at bounding box center [680, 266] width 471 height 52
